Goal: Check status

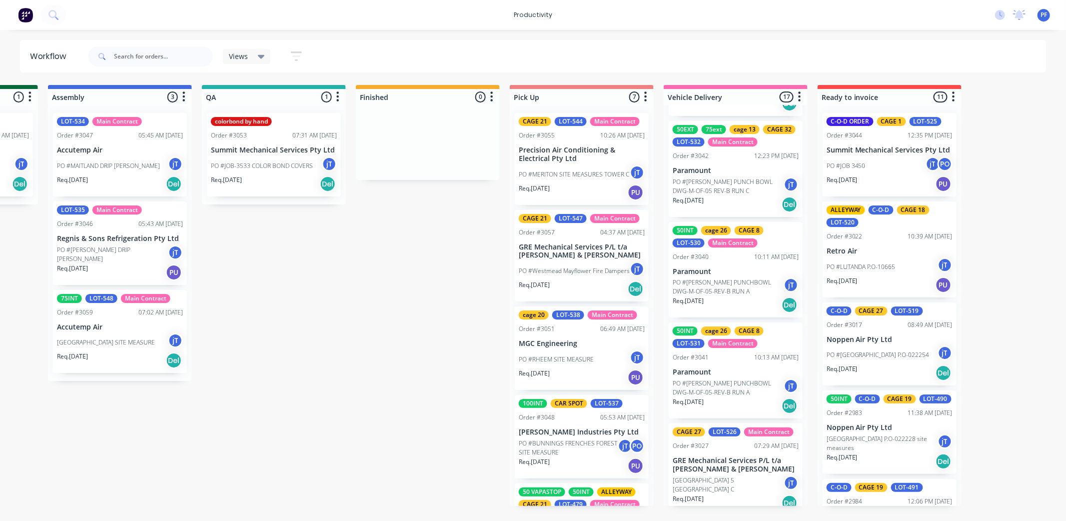
scroll to position [111, 0]
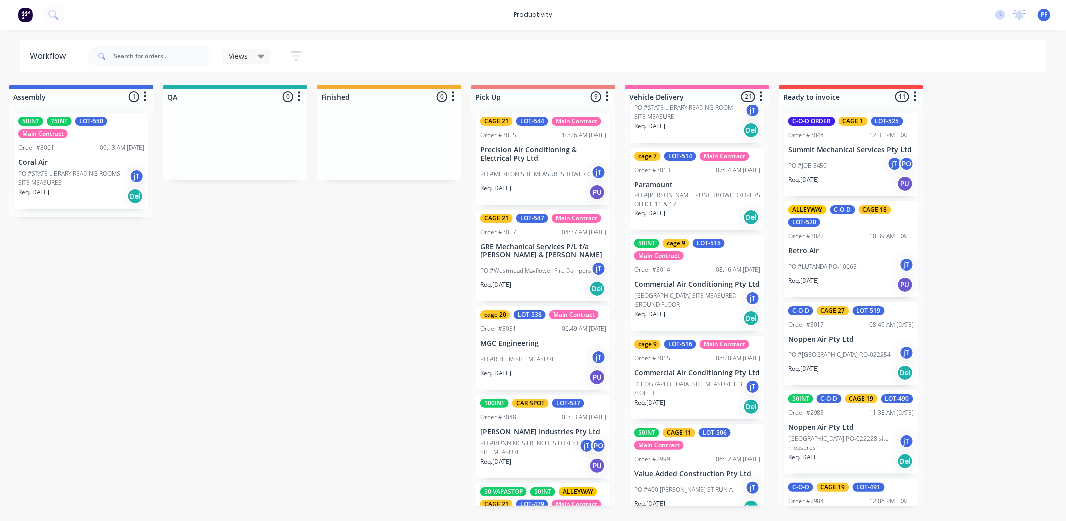
scroll to position [1055, 0]
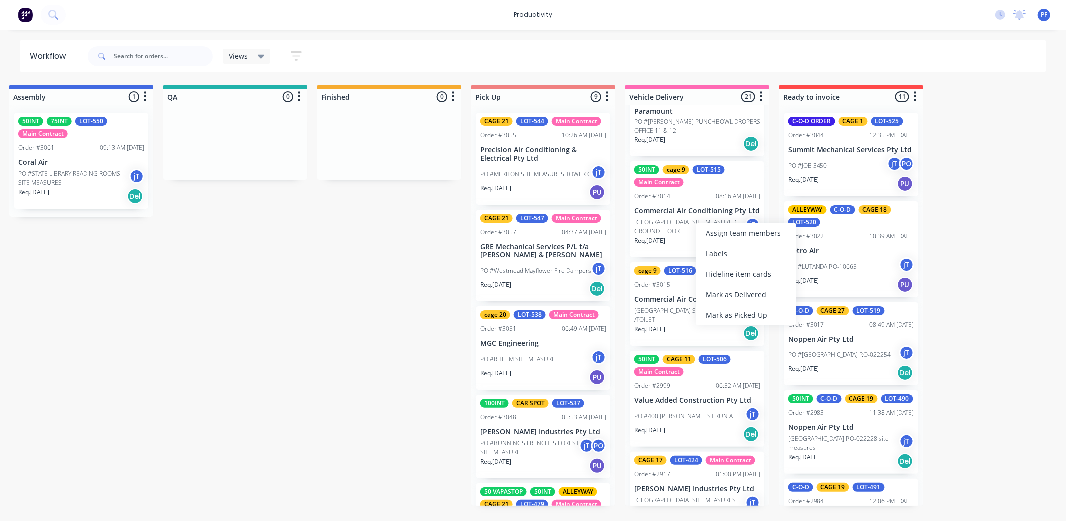
click at [710, 295] on div "Mark as Delivered" at bounding box center [746, 294] width 100 height 20
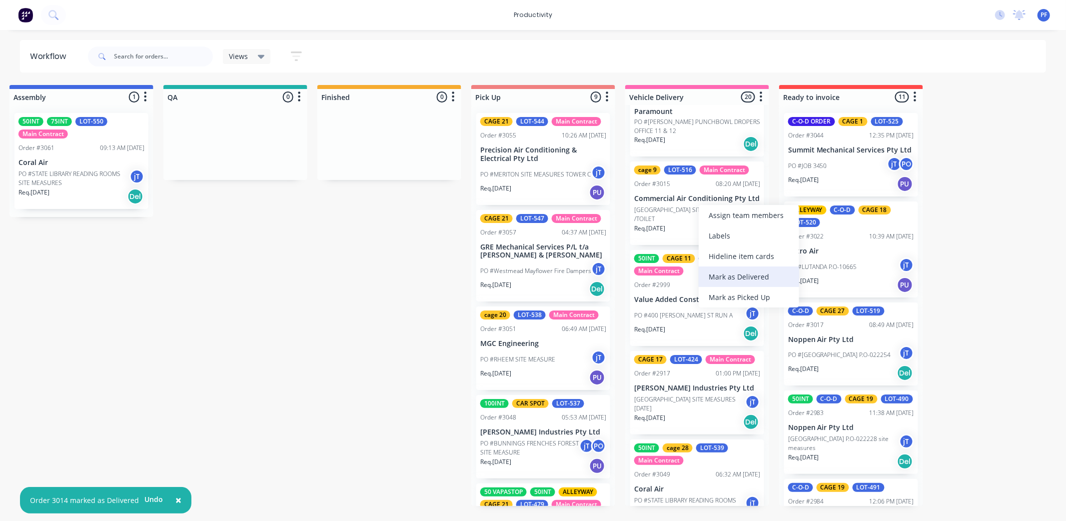
click at [717, 272] on div "Mark as Delivered" at bounding box center [749, 276] width 100 height 20
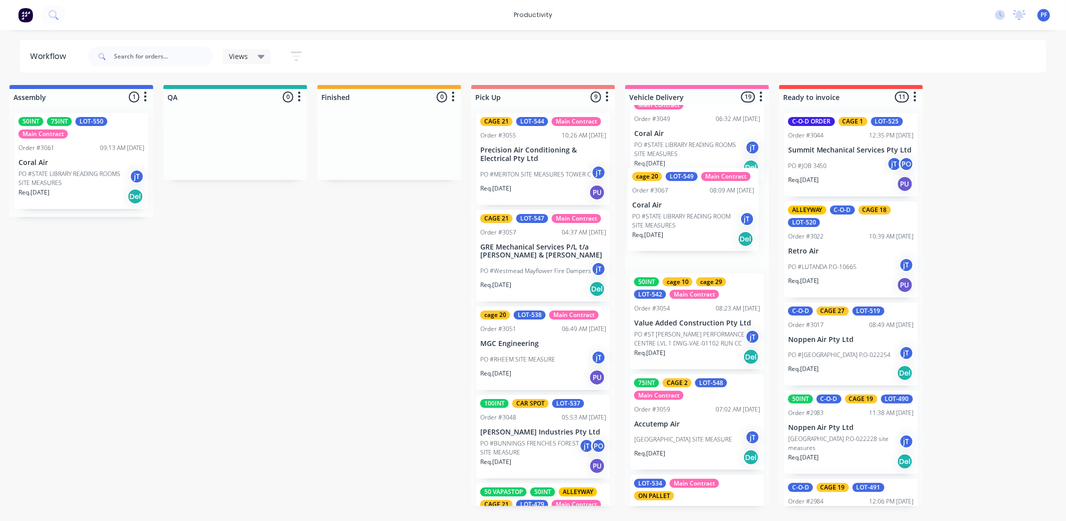
scroll to position [1322, 0]
drag, startPoint x: 694, startPoint y: 297, endPoint x: 690, endPoint y: 237, distance: 60.1
click at [690, 237] on div "50EXT 75ext 75INT CAGE 30 LOT-533 Main Contract Order #3043 12:25 PM [DATE] Par…" at bounding box center [697, 305] width 144 height 401
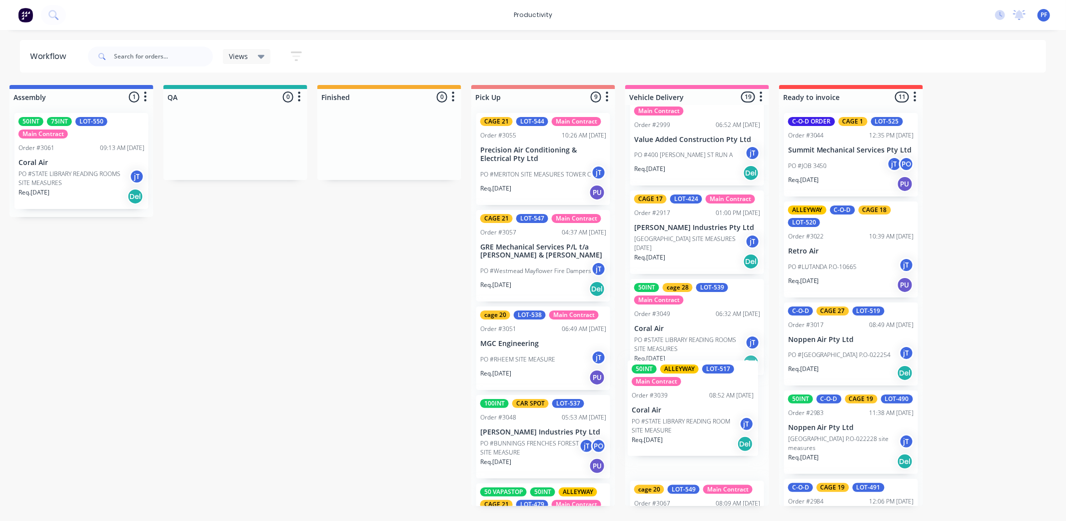
scroll to position [1026, 0]
drag, startPoint x: 690, startPoint y: 193, endPoint x: 690, endPoint y: 412, distance: 219.0
click at [690, 412] on div "50EXT 75ext 75INT CAGE 30 LOT-533 Main Contract Order #3043 12:25 PM [DATE] Par…" at bounding box center [697, 305] width 144 height 401
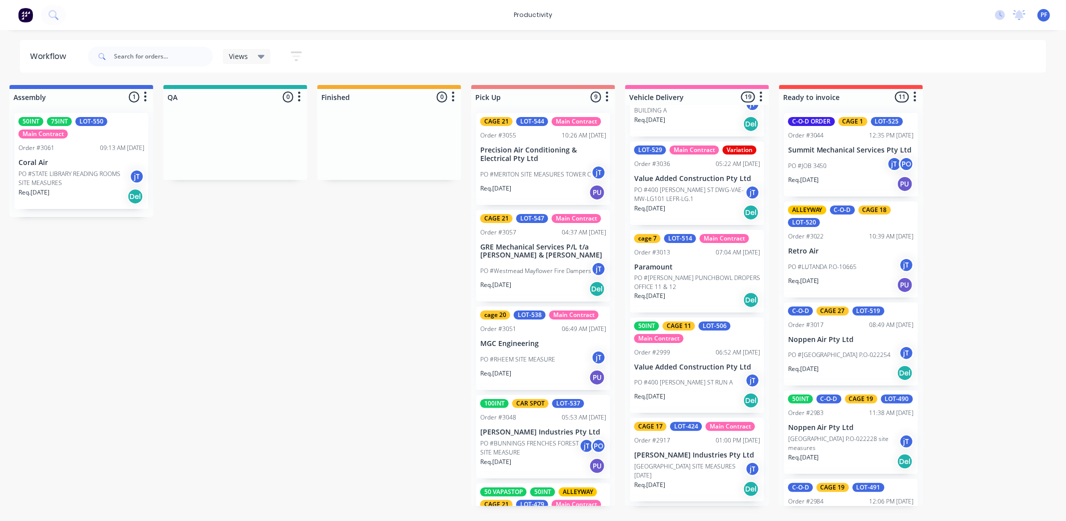
scroll to position [743, 0]
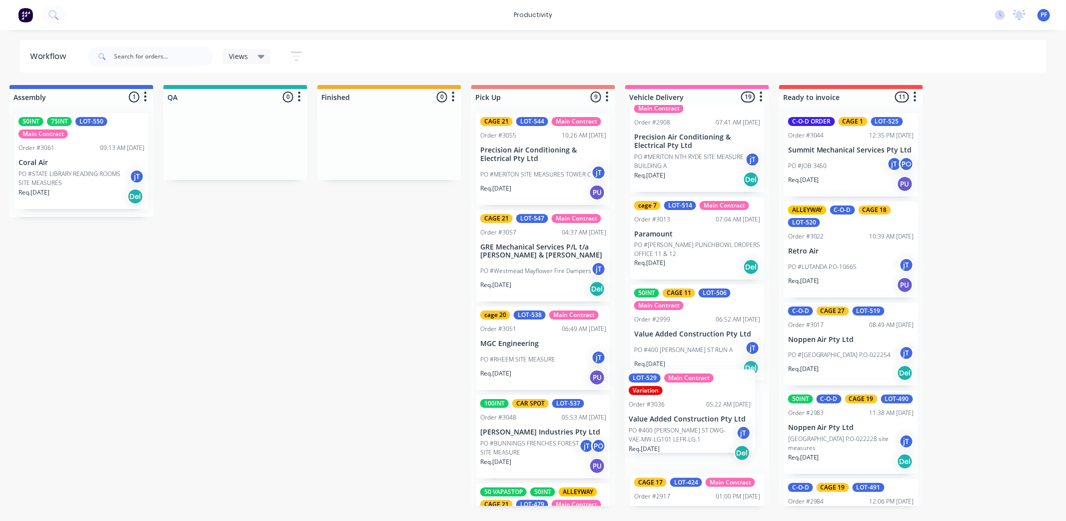
drag, startPoint x: 691, startPoint y: 240, endPoint x: 686, endPoint y: 424, distance: 184.0
click at [686, 424] on div "50EXT 75ext 75INT CAGE 30 LOT-533 Main Contract Order #3043 12:25 PM [DATE] Par…" at bounding box center [697, 305] width 144 height 401
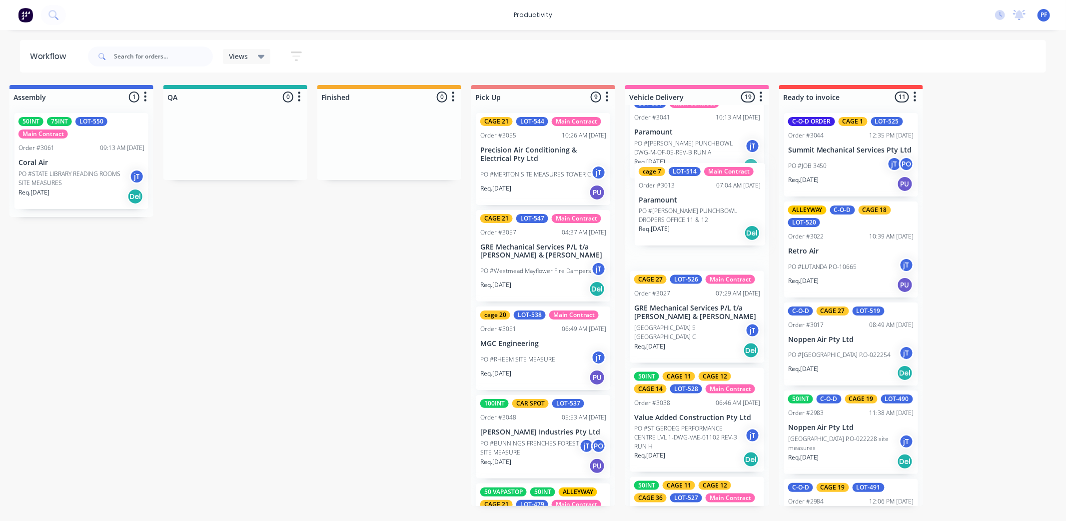
scroll to position [332, 0]
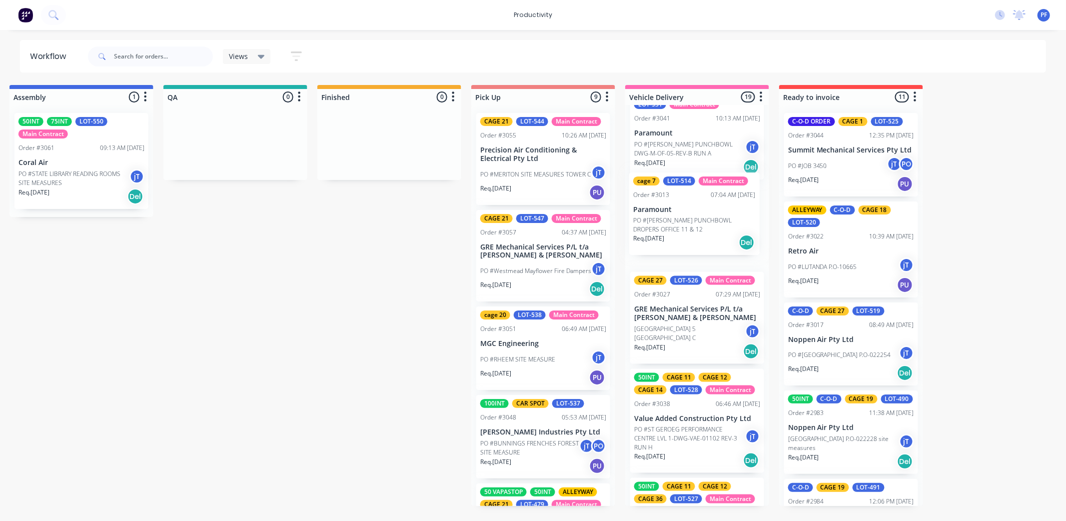
drag, startPoint x: 693, startPoint y: 408, endPoint x: 693, endPoint y: 223, distance: 185.0
click at [693, 223] on div "50EXT 75ext 75INT CAGE 30 LOT-533 Main Contract Order #3043 12:25 PM [DATE] Par…" at bounding box center [697, 305] width 144 height 401
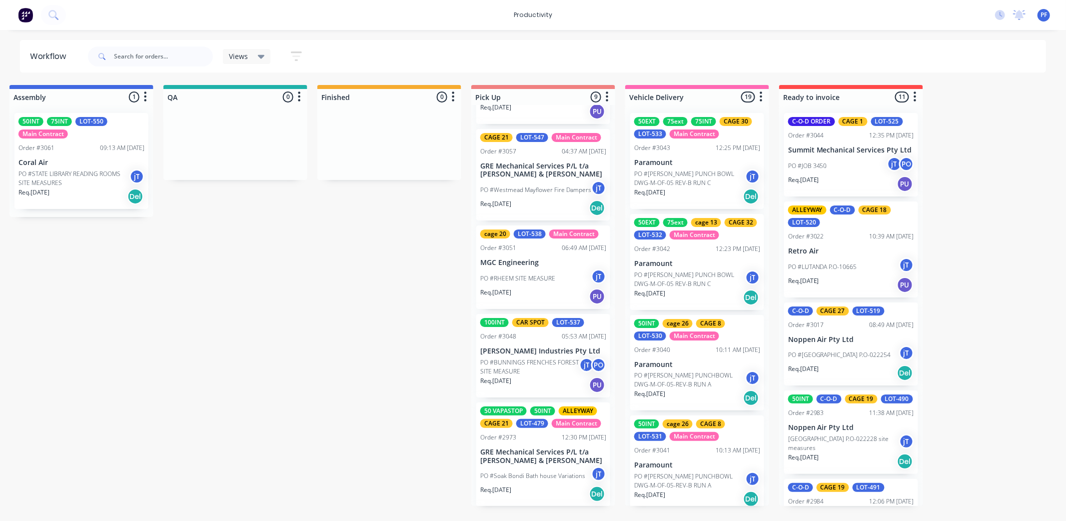
scroll to position [111, 0]
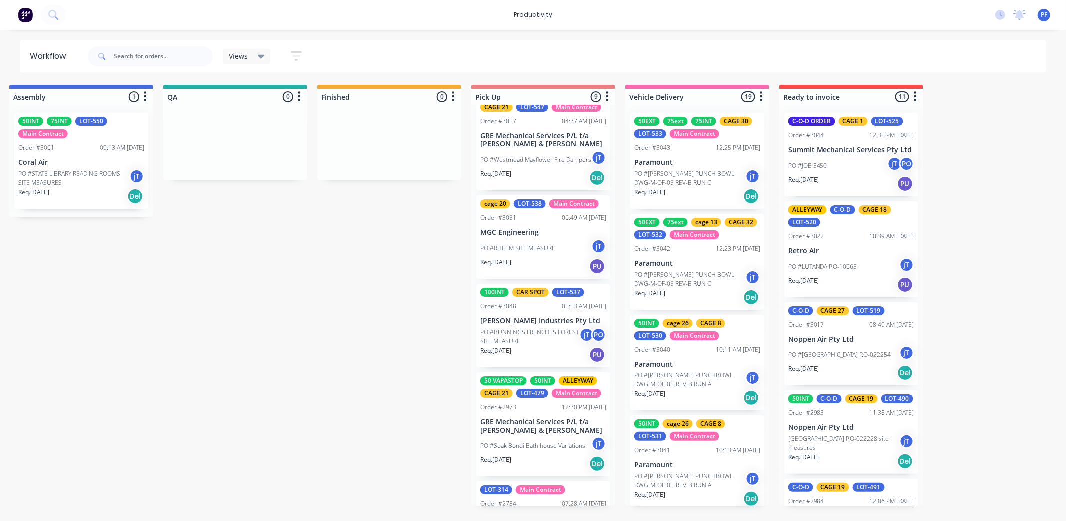
click at [514, 335] on p "PO #BUNNINGS FRENCHES FOREST SITE MEASURE" at bounding box center [529, 337] width 99 height 18
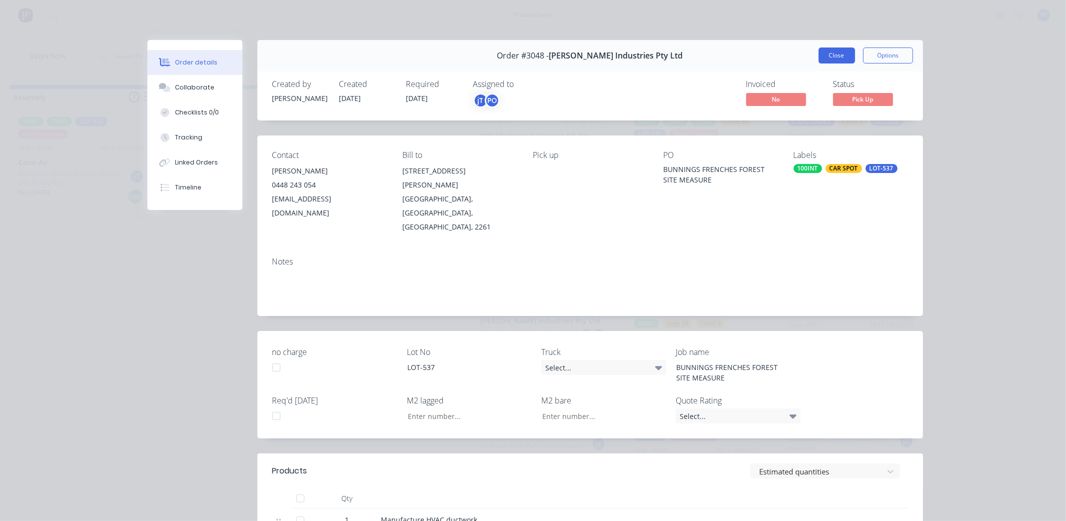
click at [830, 52] on button "Close" at bounding box center [837, 55] width 36 height 16
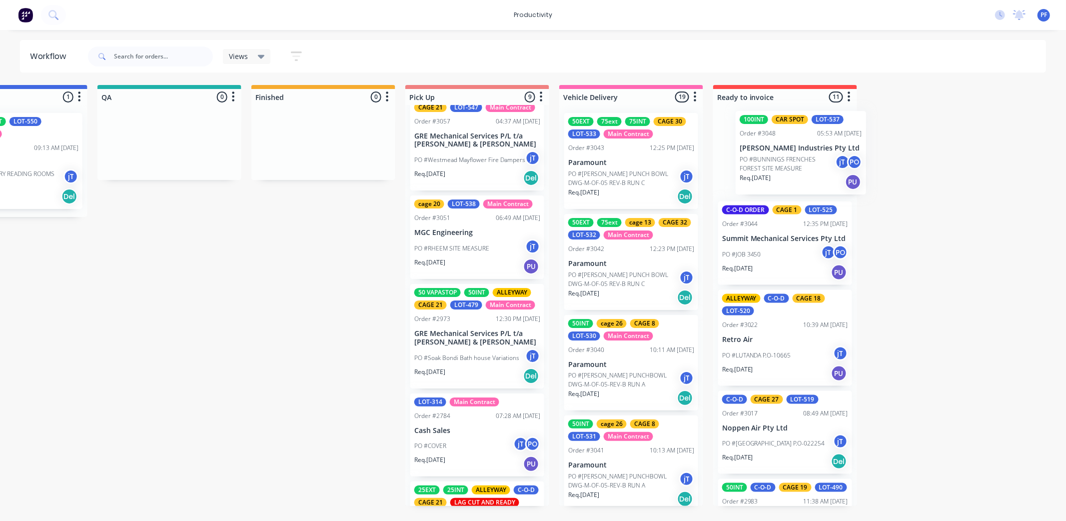
scroll to position [0, 849]
drag, startPoint x: 527, startPoint y: 344, endPoint x: 781, endPoint y: 170, distance: 307.1
click at [781, 170] on div "Submitted 42 Order #240 10:47 AM [DATE] Retro Air PO #Freshwater Apts PO Req. […" at bounding box center [122, 295] width 1957 height 421
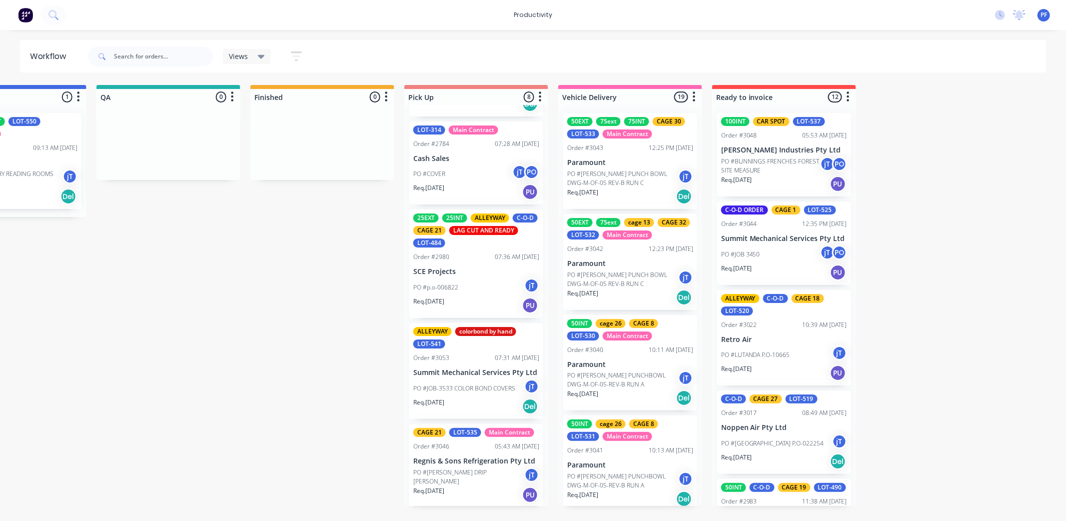
scroll to position [327, 0]
